Goal: Task Accomplishment & Management: Manage account settings

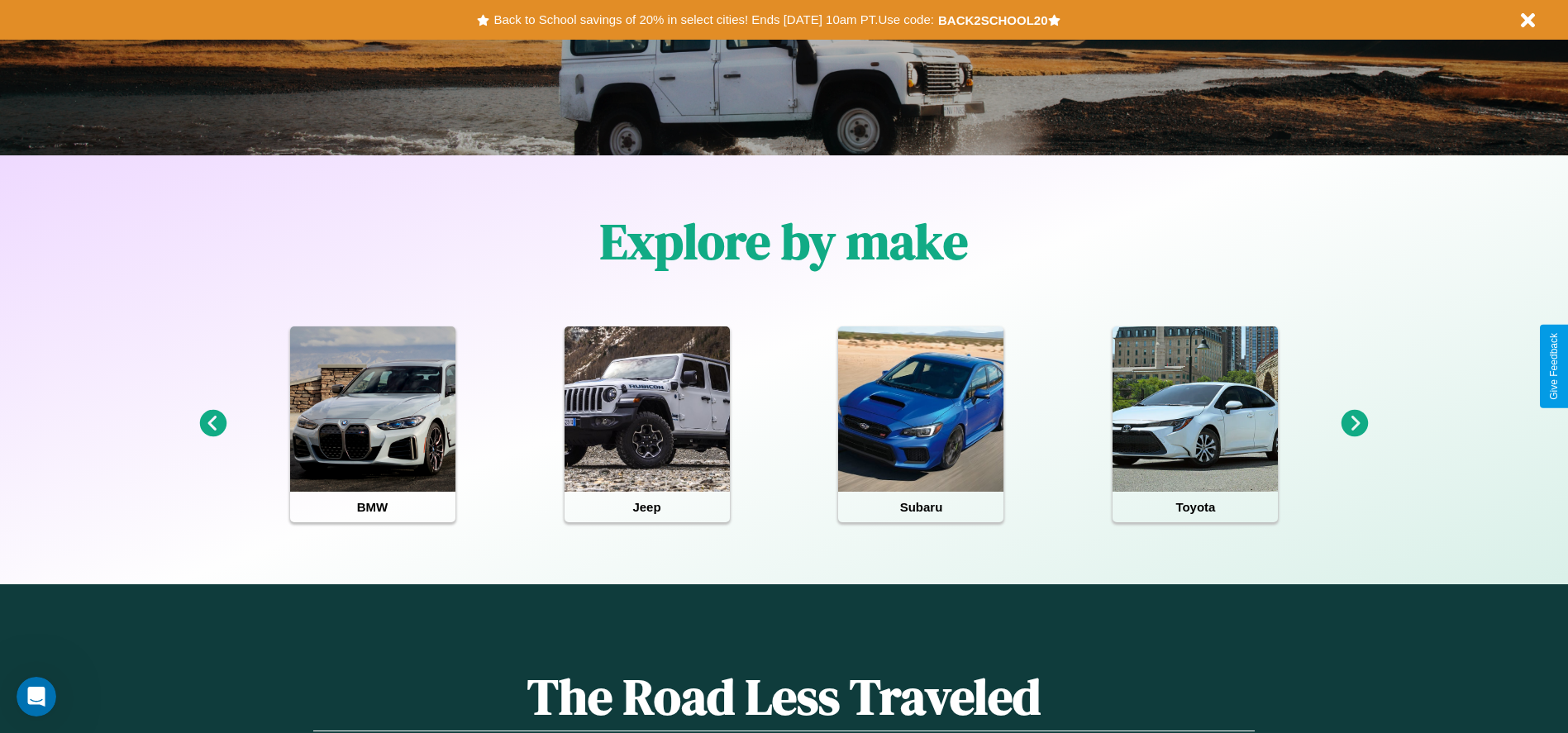
scroll to position [343, 0]
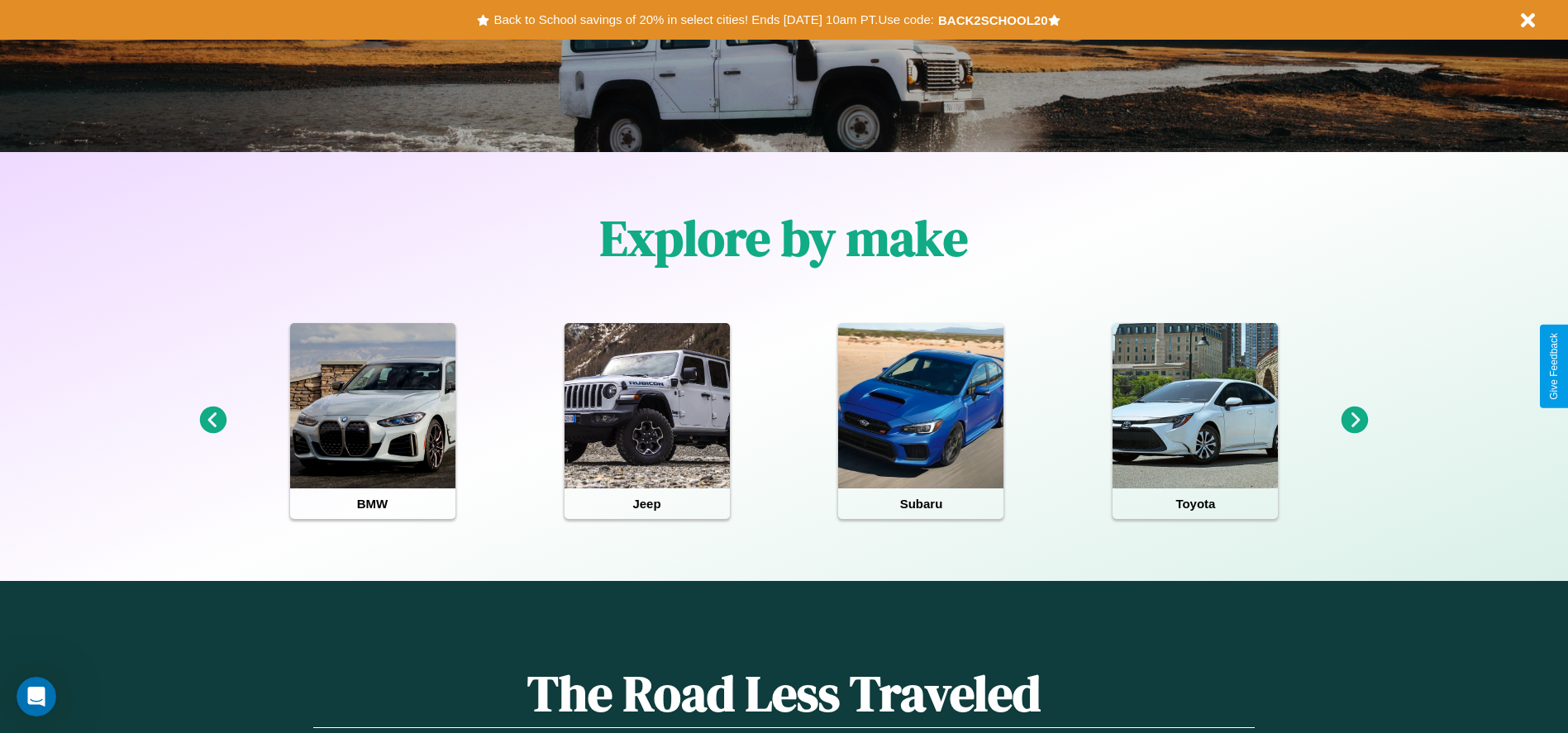
click at [1355, 421] on icon at bounding box center [1355, 420] width 27 height 27
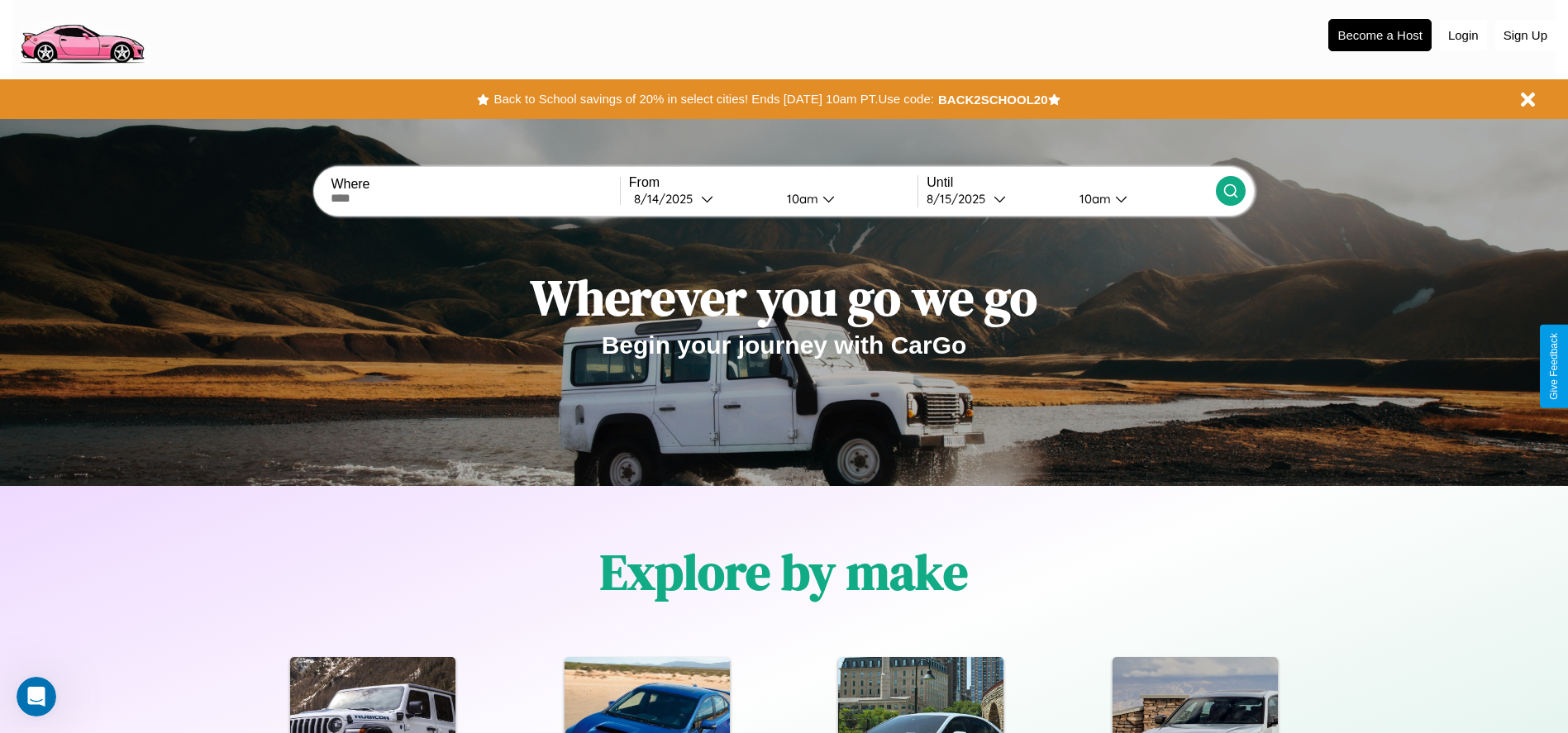
scroll to position [0, 0]
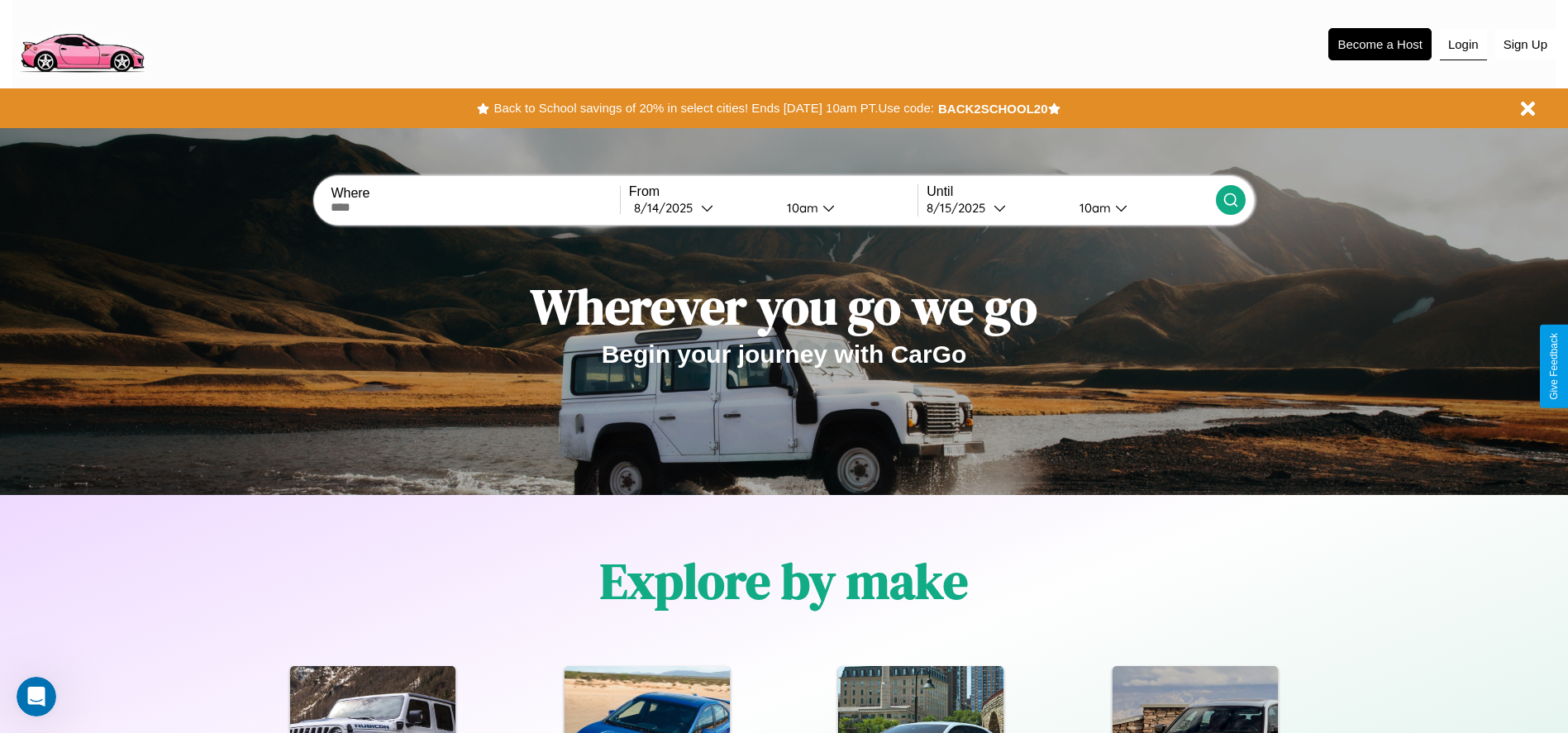
click at [1463, 44] on button "Login" at bounding box center [1464, 44] width 47 height 31
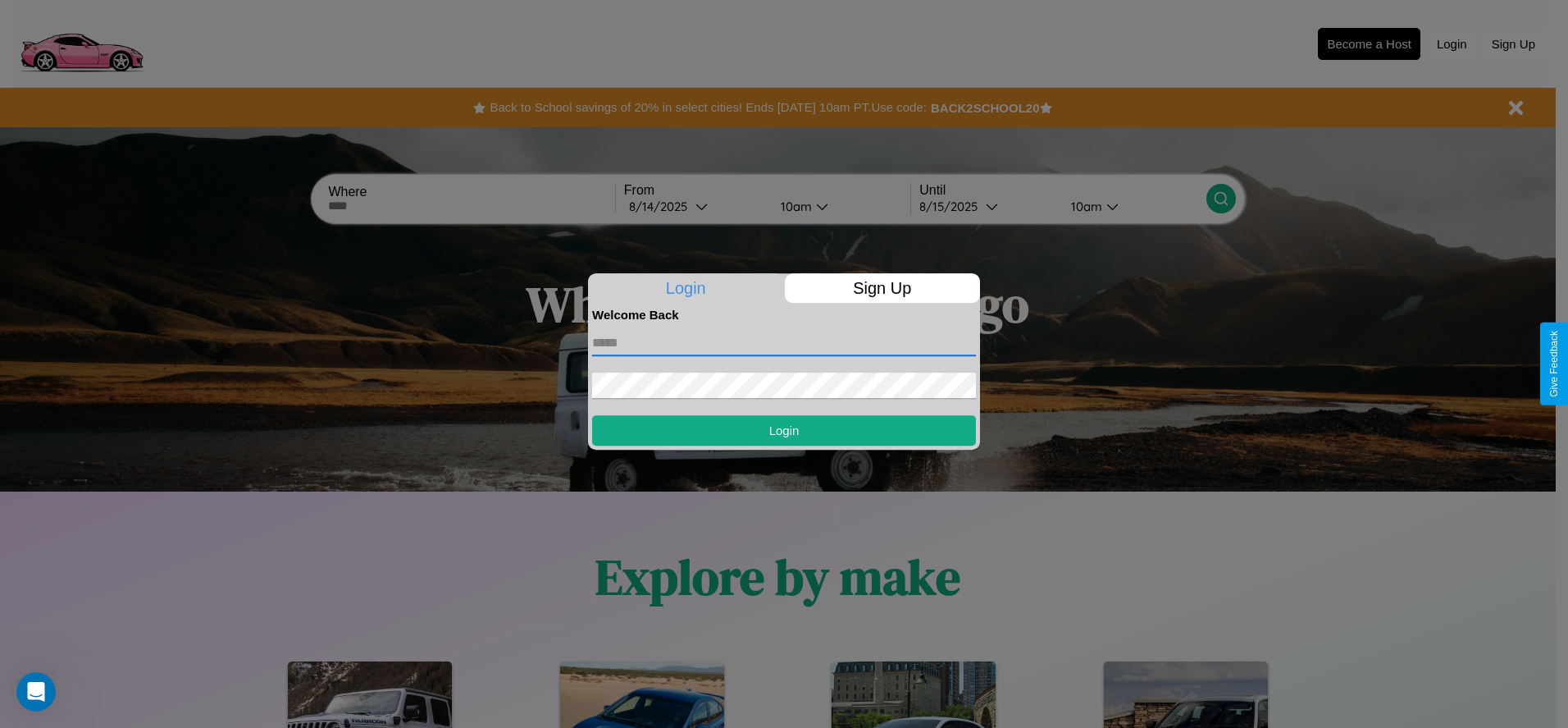
click at [784, 342] on input "text" at bounding box center [784, 343] width 384 height 26
type input "**********"
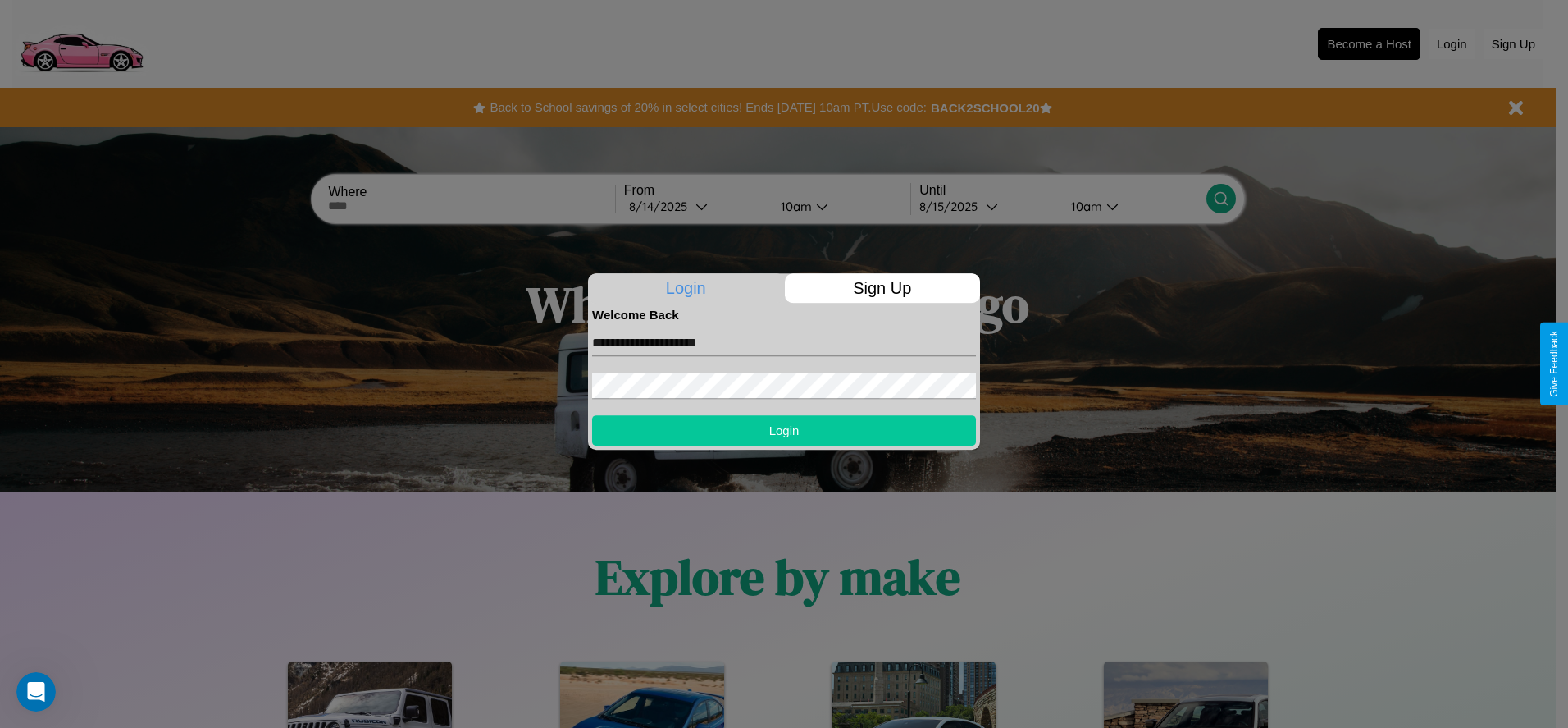
click at [784, 430] on button "Login" at bounding box center [784, 430] width 384 height 30
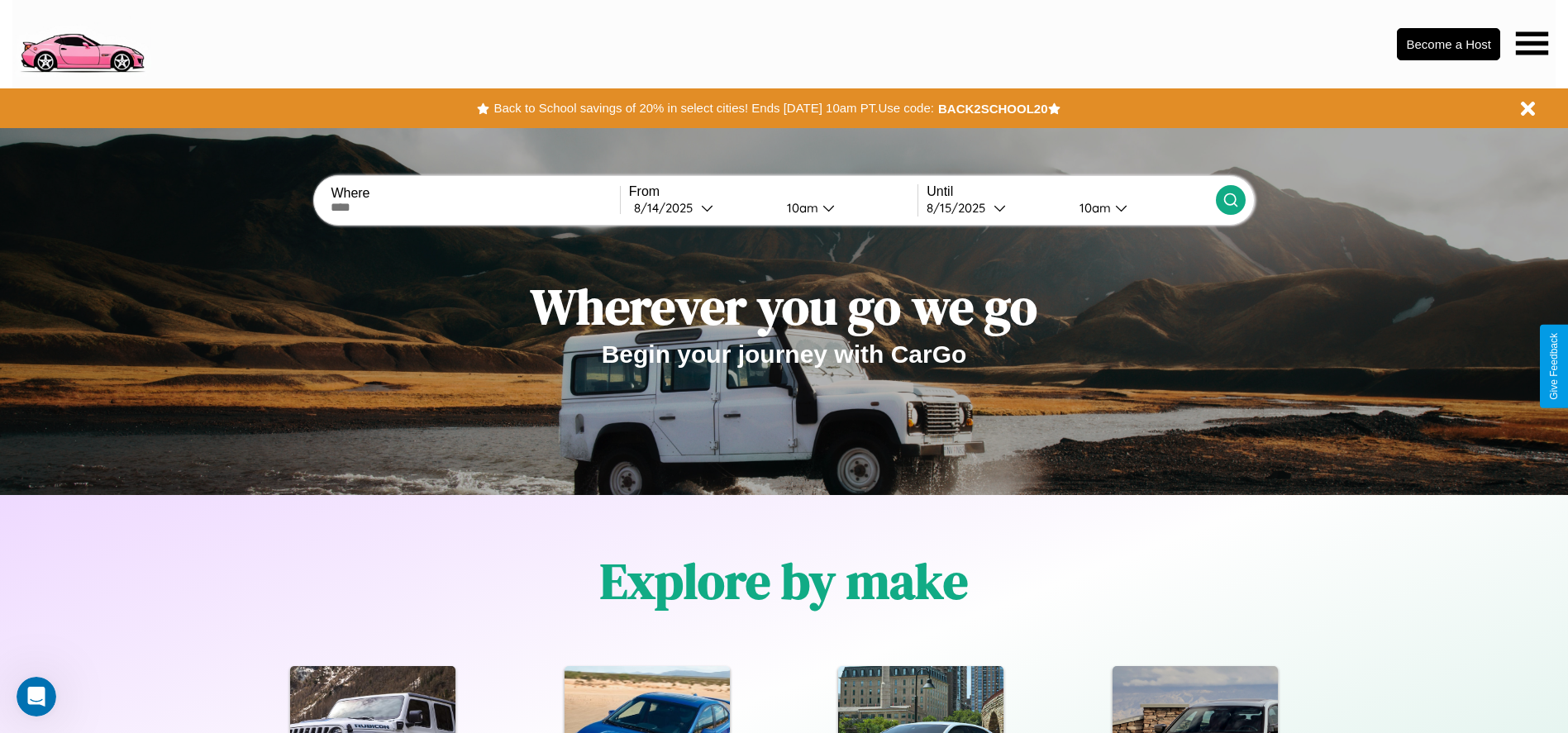
click at [1532, 43] on icon at bounding box center [1532, 43] width 32 height 23
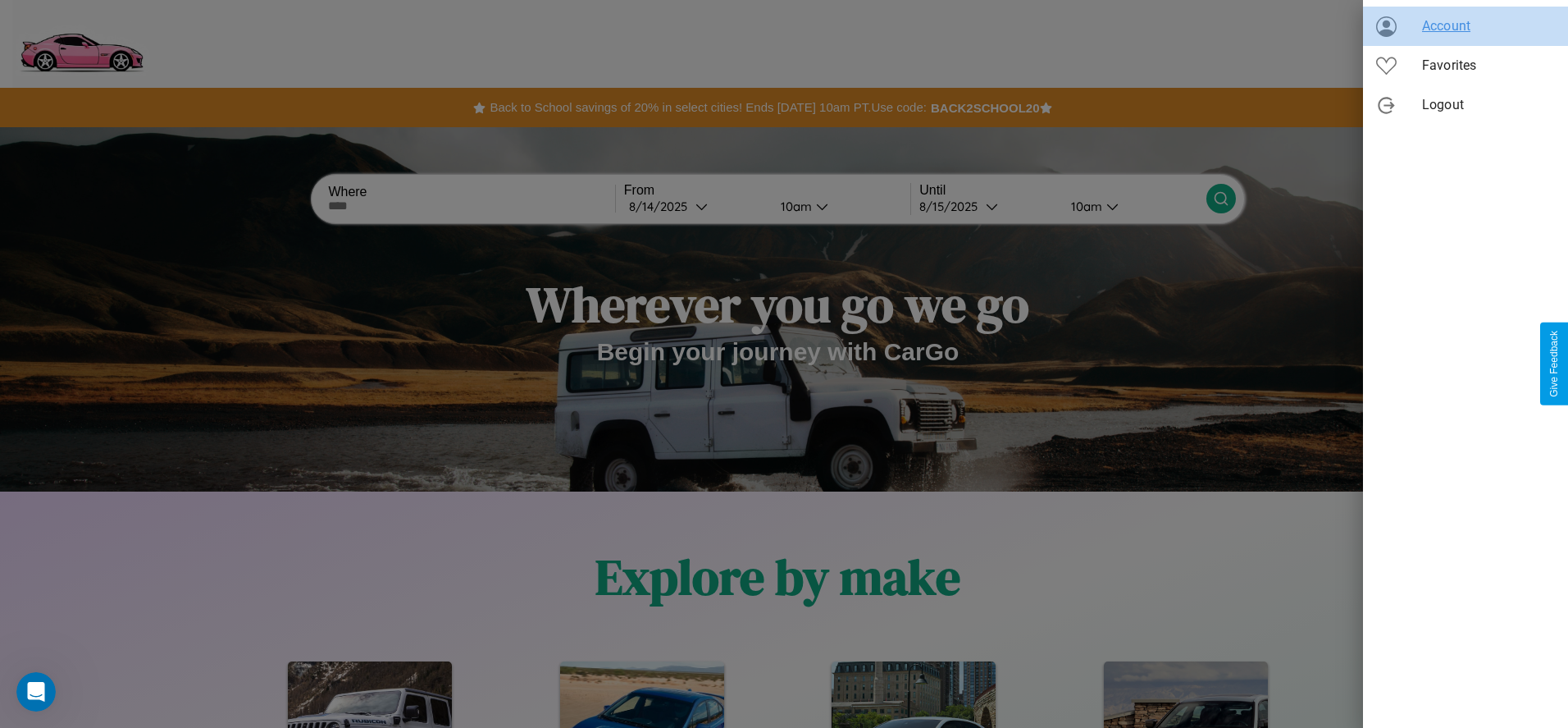
click at [1466, 26] on span "Account" at bounding box center [1489, 25] width 133 height 20
